Goal: Information Seeking & Learning: Learn about a topic

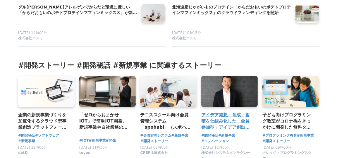
scroll to position [2485, 0]
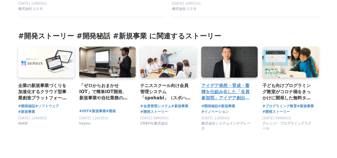
click at [233, 100] on h3 "アイデア発想・育成・蓄積を仕組み化した「全員参加型」アイデア創出プラットフォームの誕生秘話。10年の試行錯誤を経て新規事業を立ち上げた社員の奮闘" at bounding box center [227, 91] width 52 height 19
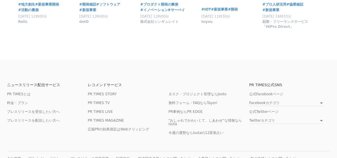
scroll to position [2718, 0]
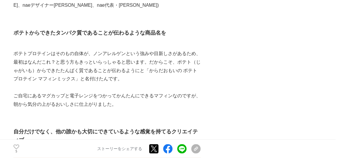
scroll to position [1491, 0]
